Goal: Check status

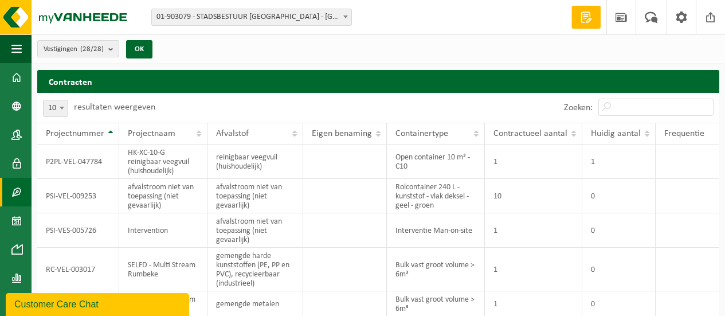
click at [242, 14] on span "01-903079 - STADSBESTUUR [GEOGRAPHIC_DATA] - [GEOGRAPHIC_DATA]" at bounding box center [251, 17] width 199 height 16
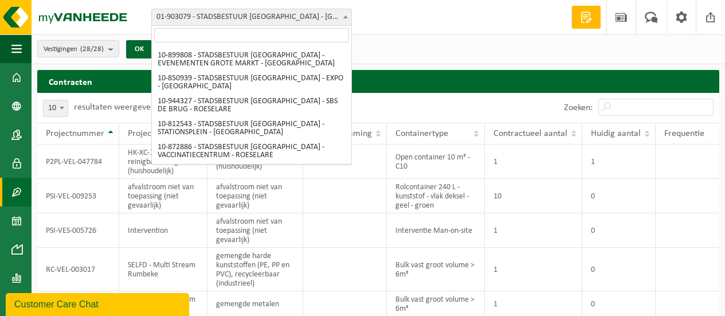
scroll to position [344, 0]
select select "2664"
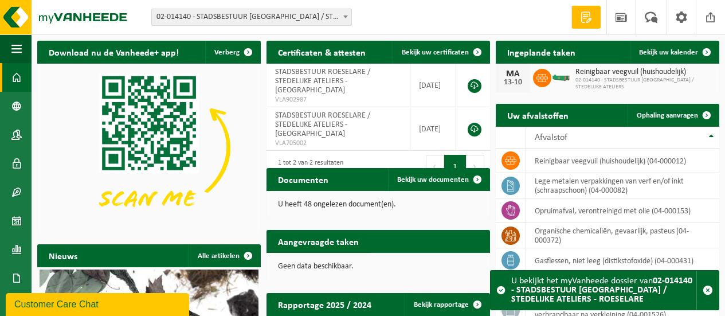
click at [407, 260] on span "Toon de aangevraagde taken" at bounding box center [424, 263] width 89 height 7
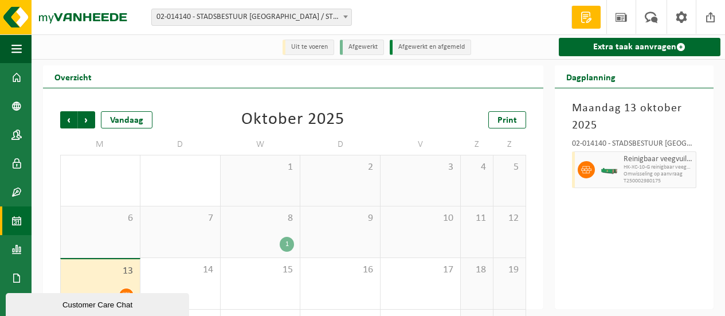
scroll to position [57, 0]
